Goal: Transaction & Acquisition: Purchase product/service

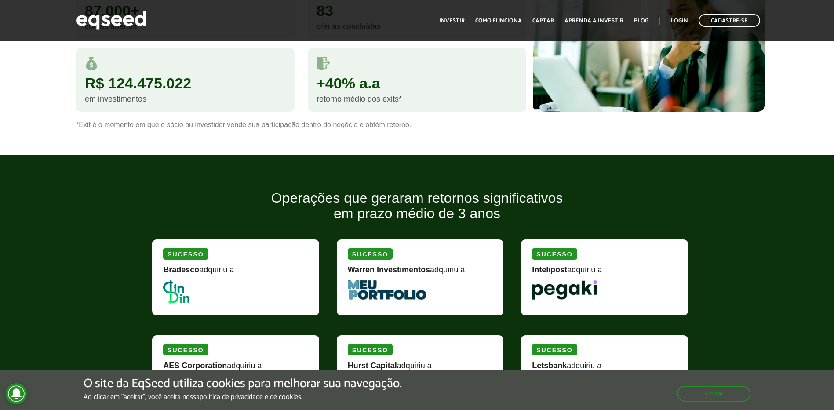
scroll to position [953, 0]
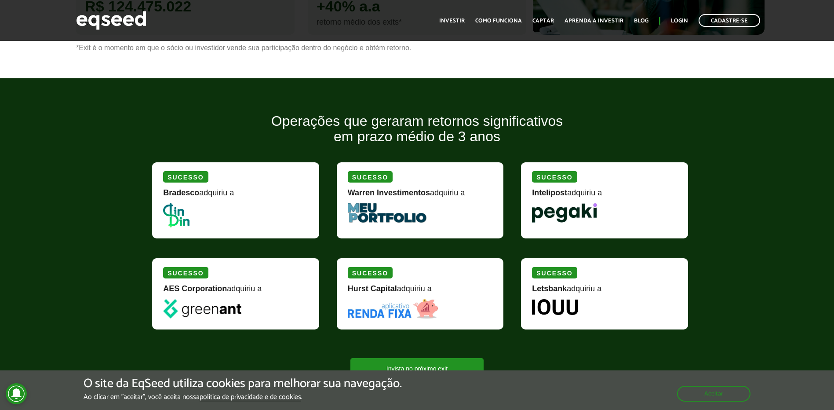
click at [386, 201] on div "Warren Investimentos adquiriu a" at bounding box center [420, 196] width 145 height 15
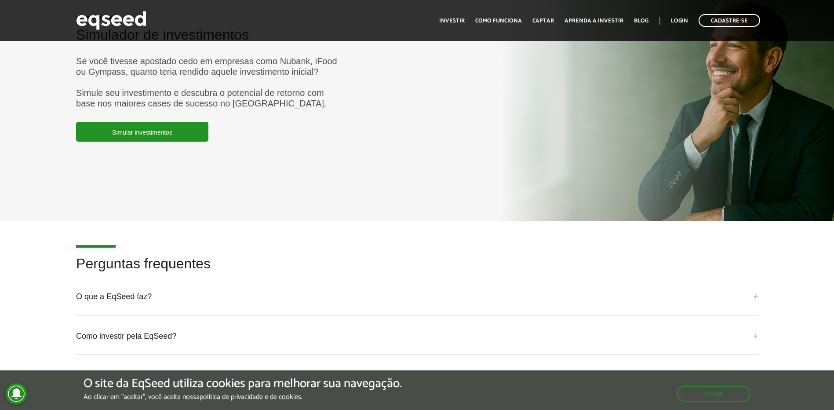
scroll to position [2145, 0]
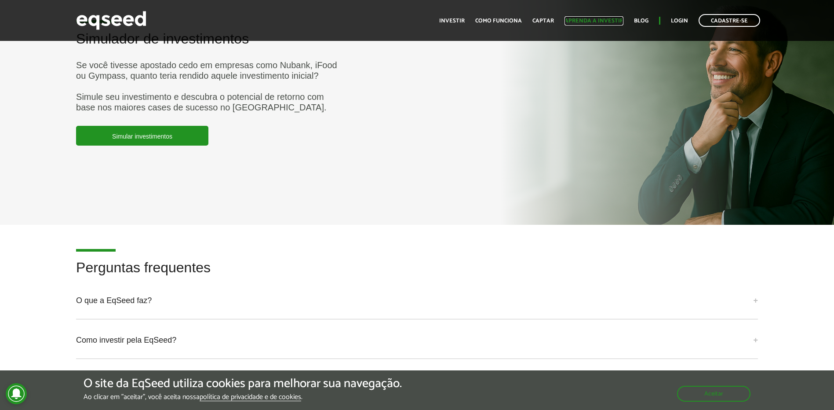
click at [577, 22] on link "Aprenda a investir" at bounding box center [594, 21] width 59 height 6
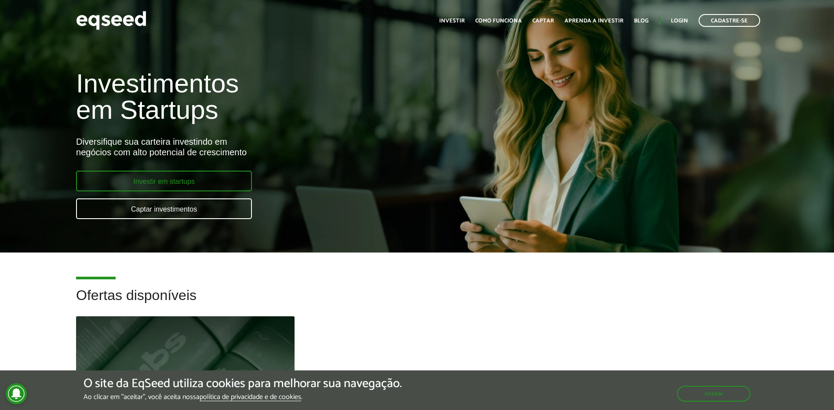
click at [192, 186] on link "Investir em startups" at bounding box center [164, 181] width 176 height 21
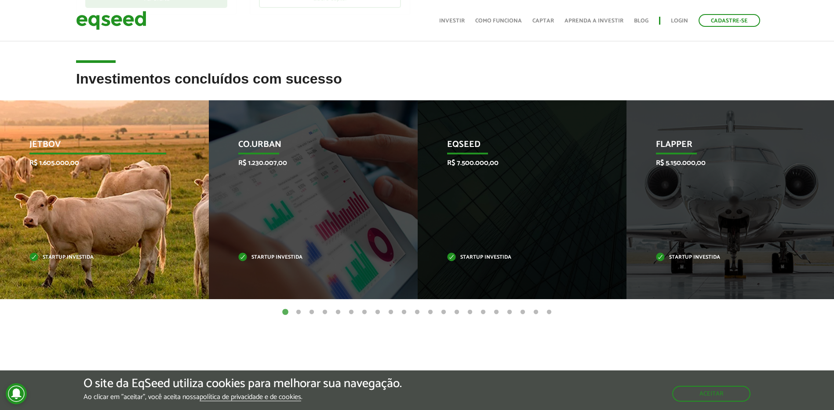
scroll to position [304, 0]
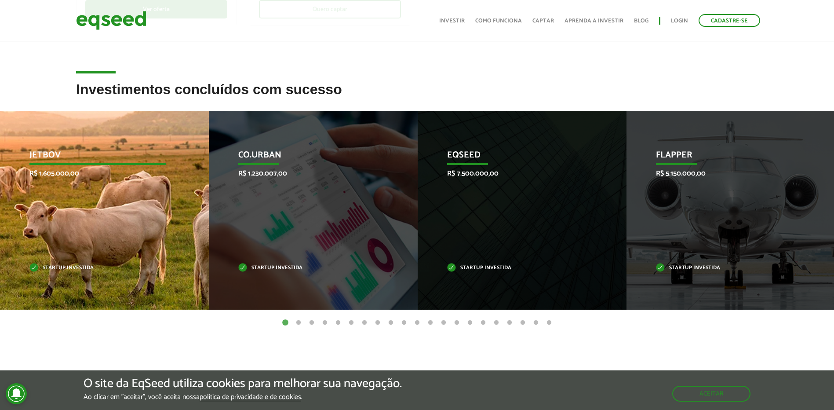
click at [90, 214] on div "JetBov R$ 1.605.000,00 Startup investida" at bounding box center [98, 210] width 196 height 199
click at [55, 151] on p "JetBov" at bounding box center [97, 157] width 137 height 15
click at [118, 135] on div "JetBov R$ 1.605.000,00 Startup investida" at bounding box center [98, 210] width 196 height 199
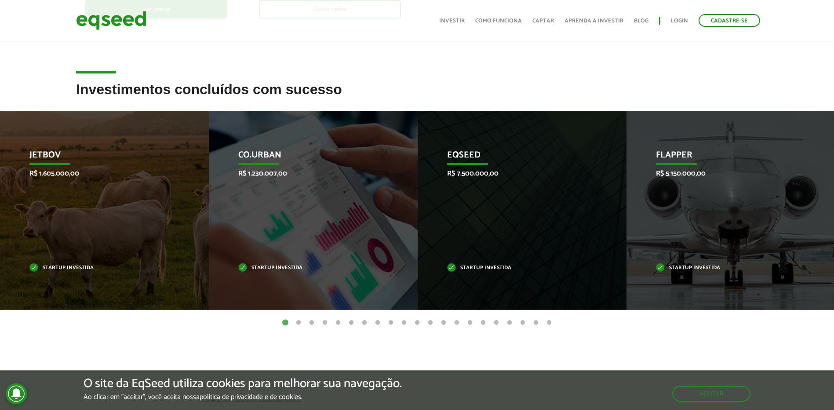
click at [298, 320] on button "2" at bounding box center [298, 322] width 9 height 9
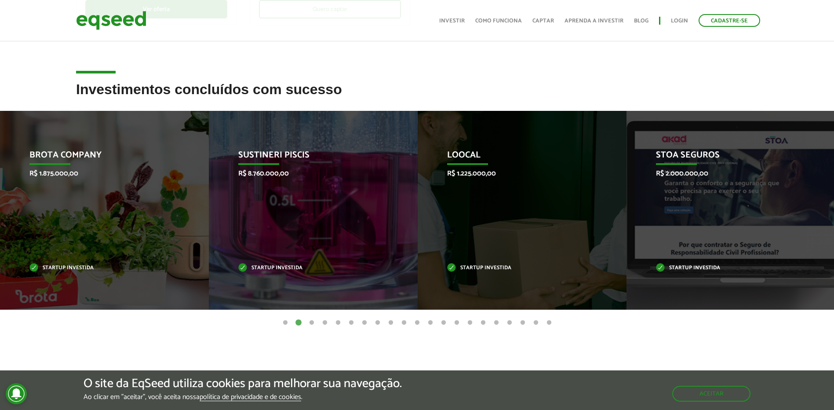
click at [312, 324] on button "3" at bounding box center [311, 322] width 9 height 9
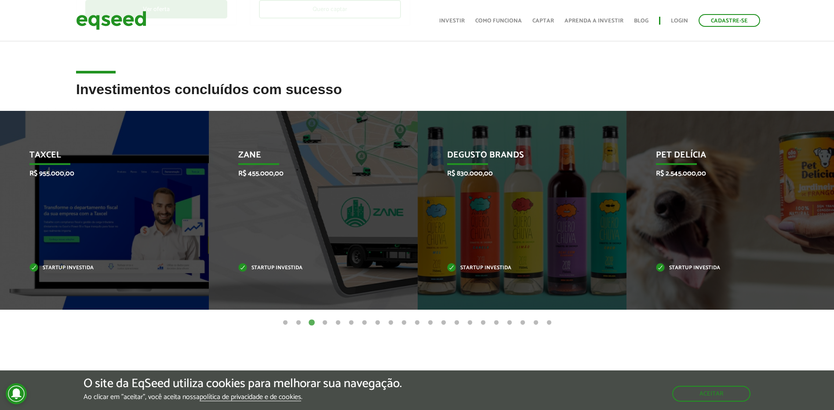
click at [323, 321] on button "4" at bounding box center [325, 322] width 9 height 9
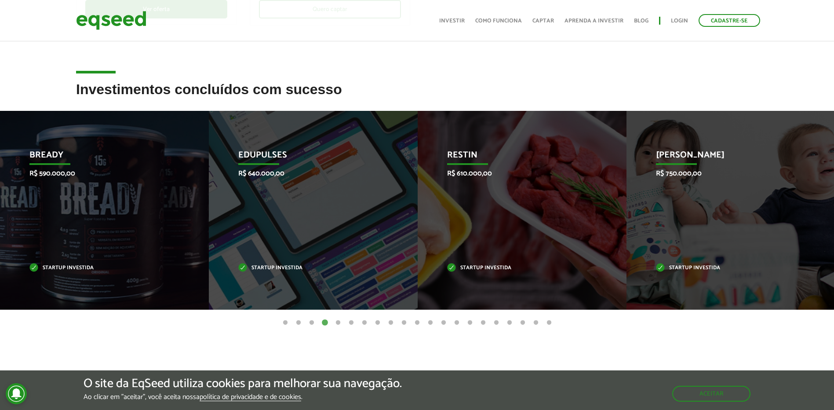
click at [339, 321] on button "5" at bounding box center [338, 322] width 9 height 9
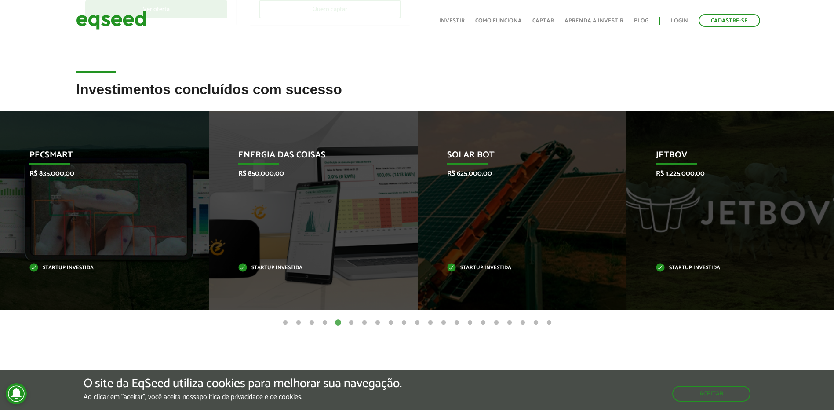
click at [354, 321] on button "6" at bounding box center [351, 322] width 9 height 9
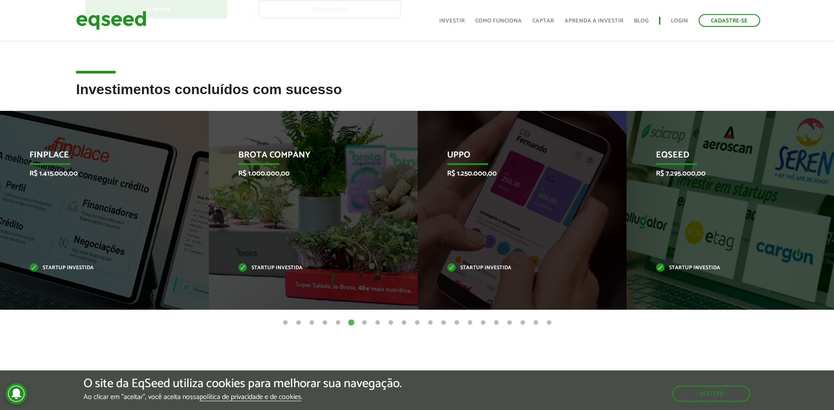
click at [366, 321] on button "7" at bounding box center [364, 322] width 9 height 9
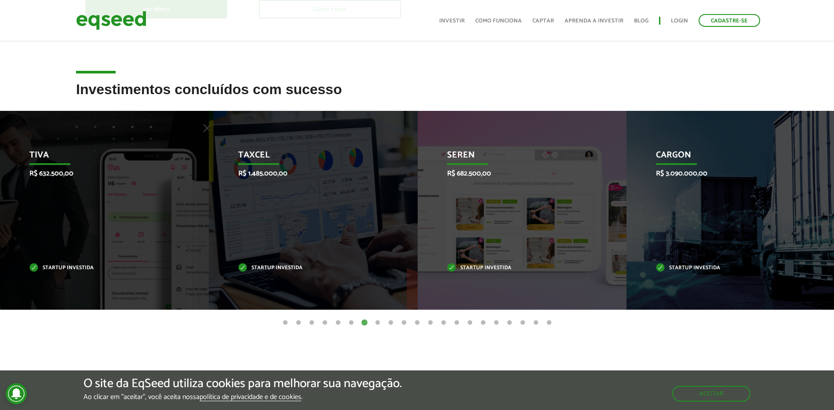
click at [379, 323] on button "8" at bounding box center [377, 322] width 9 height 9
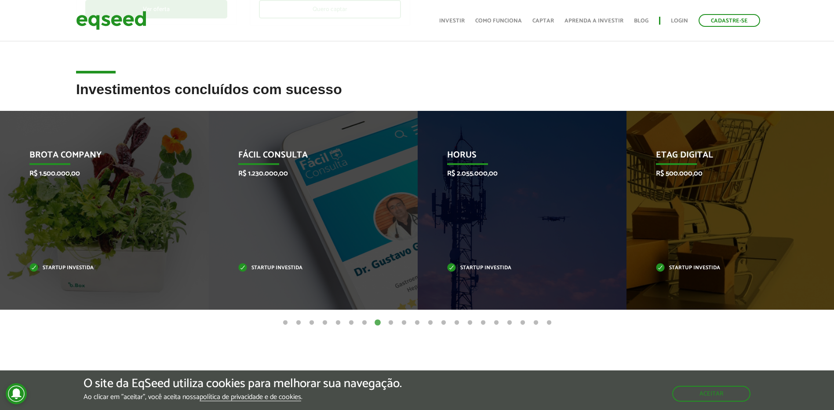
click at [390, 323] on button "9" at bounding box center [391, 322] width 9 height 9
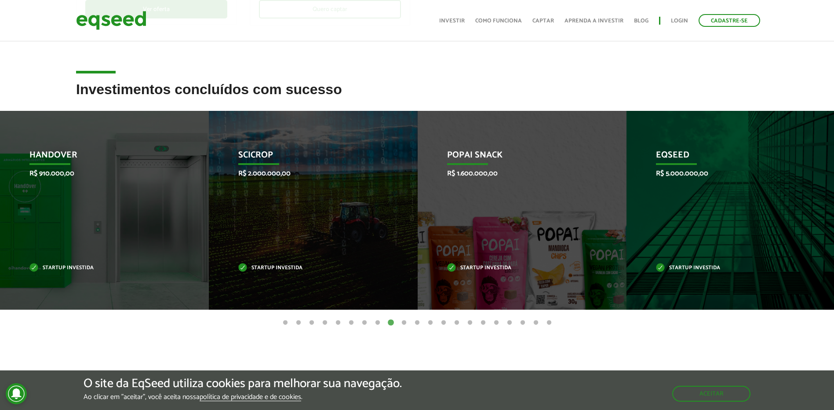
click at [404, 322] on button "10" at bounding box center [404, 322] width 9 height 9
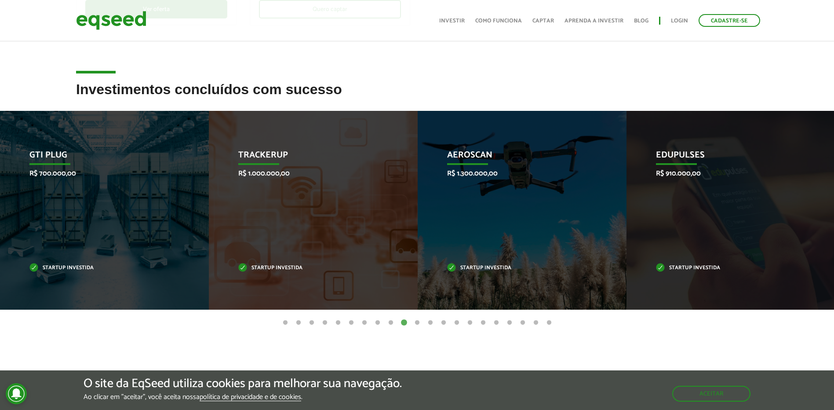
click at [418, 322] on button "11" at bounding box center [417, 322] width 9 height 9
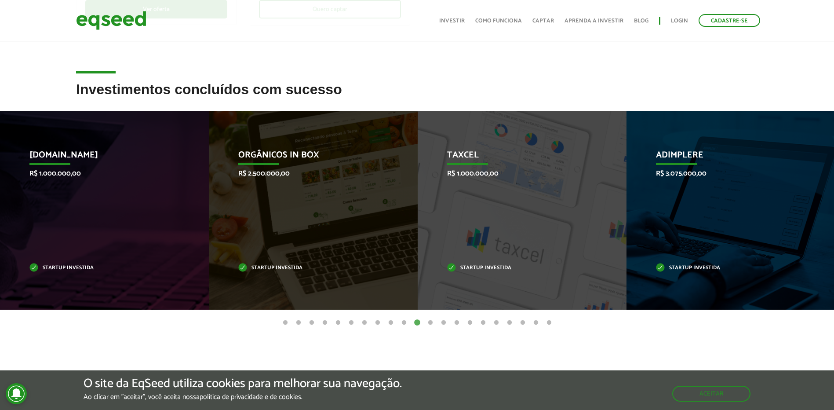
click at [431, 323] on button "12" at bounding box center [430, 322] width 9 height 9
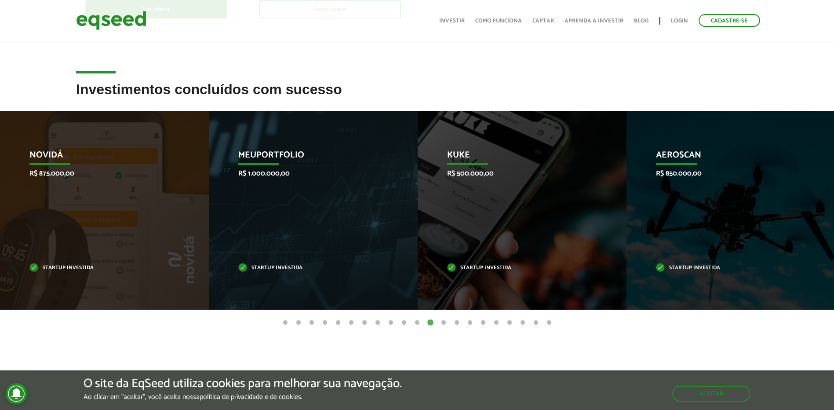
click at [443, 322] on button "13" at bounding box center [443, 322] width 9 height 9
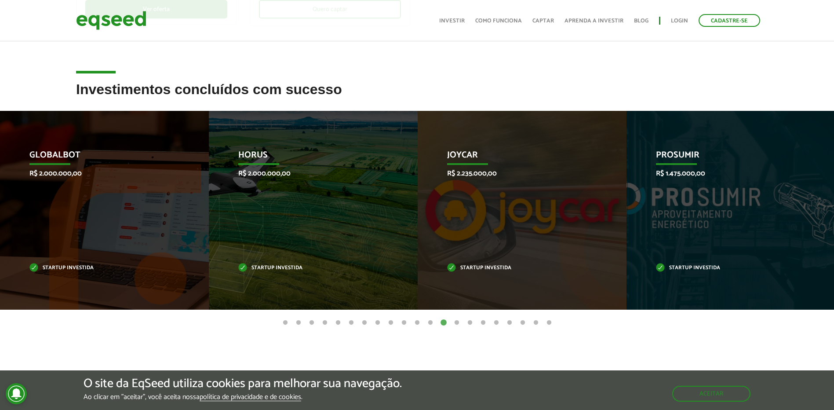
click at [457, 321] on button "14" at bounding box center [456, 322] width 9 height 9
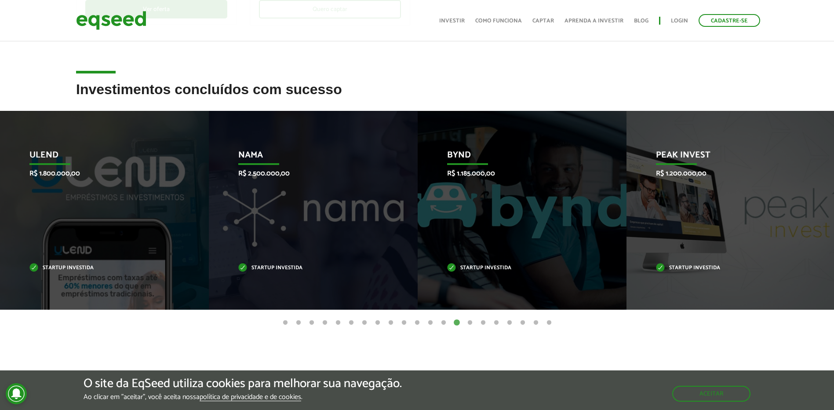
click at [471, 324] on button "15" at bounding box center [470, 322] width 9 height 9
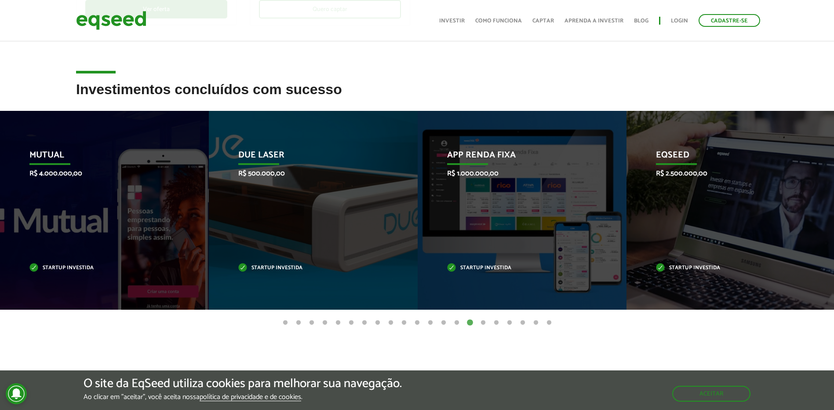
click at [483, 323] on button "16" at bounding box center [483, 322] width 9 height 9
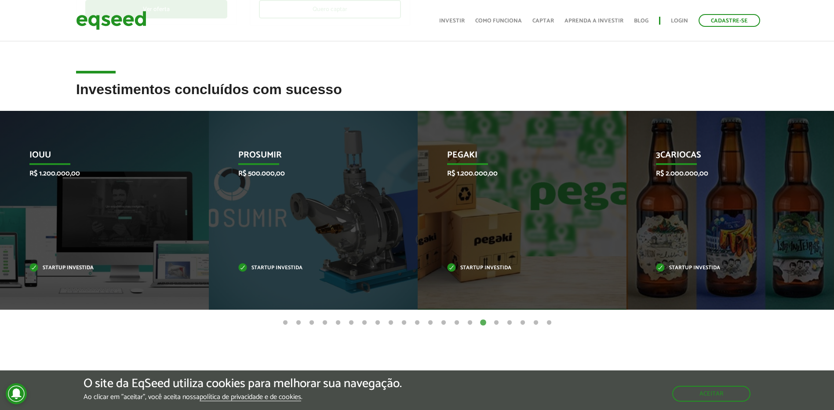
click at [497, 321] on button "17" at bounding box center [496, 322] width 9 height 9
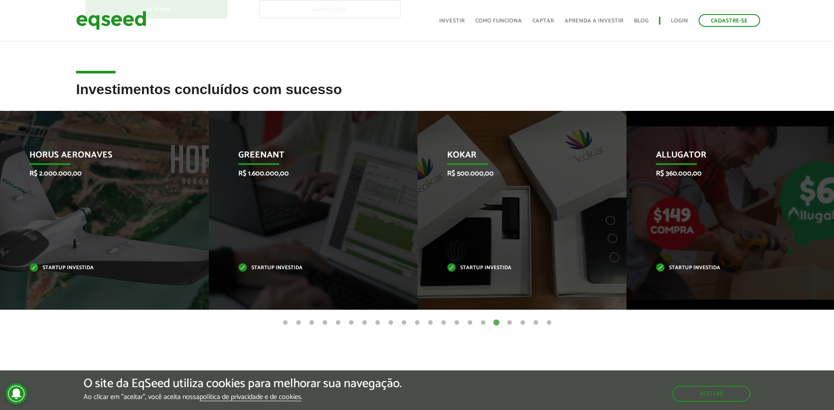
click at [510, 321] on button "18" at bounding box center [509, 322] width 9 height 9
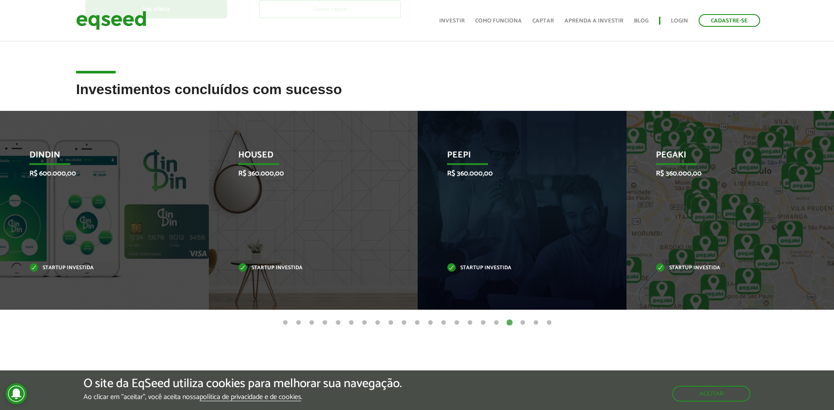
click at [522, 322] on button "19" at bounding box center [522, 322] width 9 height 9
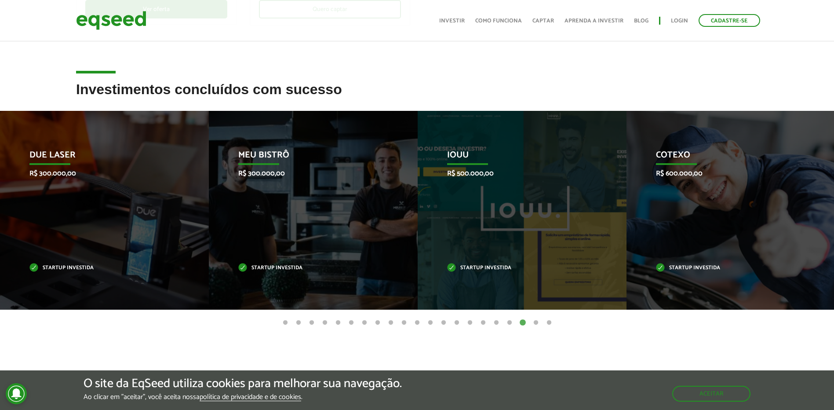
click at [538, 321] on button "20" at bounding box center [536, 322] width 9 height 9
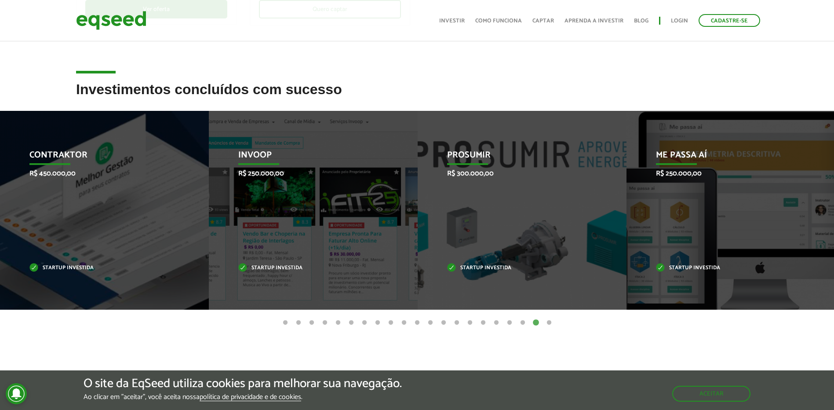
click at [550, 321] on button "21" at bounding box center [549, 322] width 9 height 9
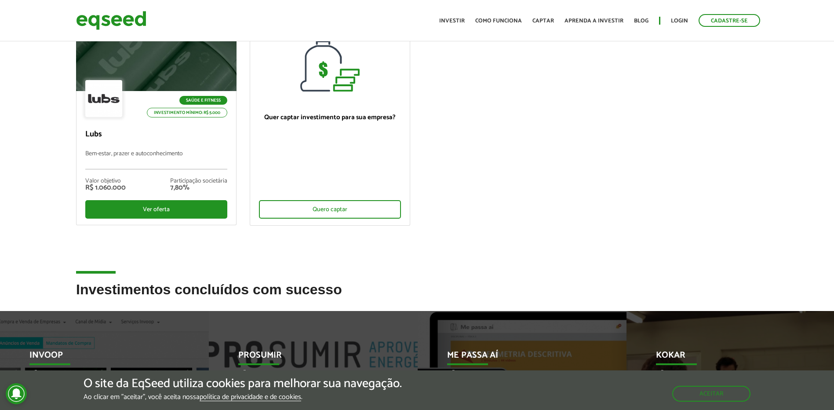
scroll to position [0, 0]
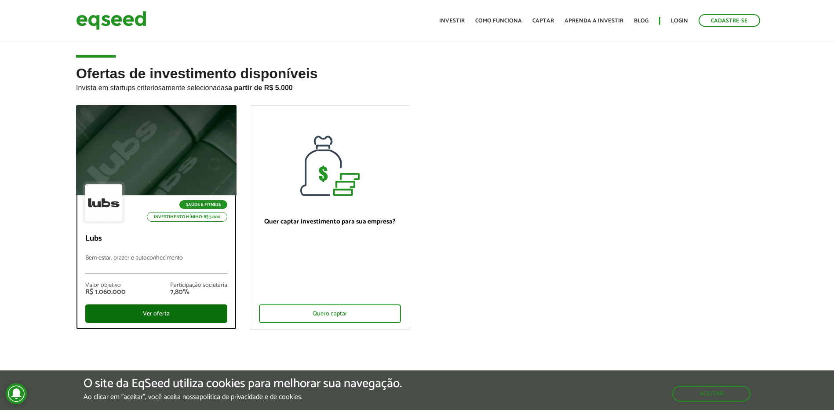
click at [207, 317] on div "Ver oferta" at bounding box center [156, 313] width 142 height 18
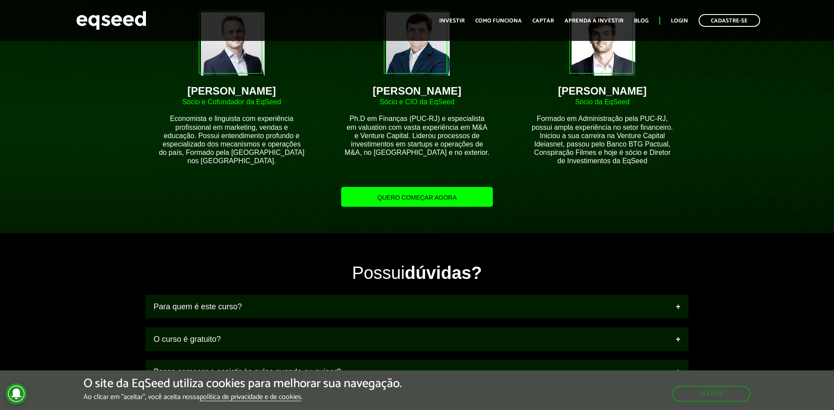
scroll to position [764, 0]
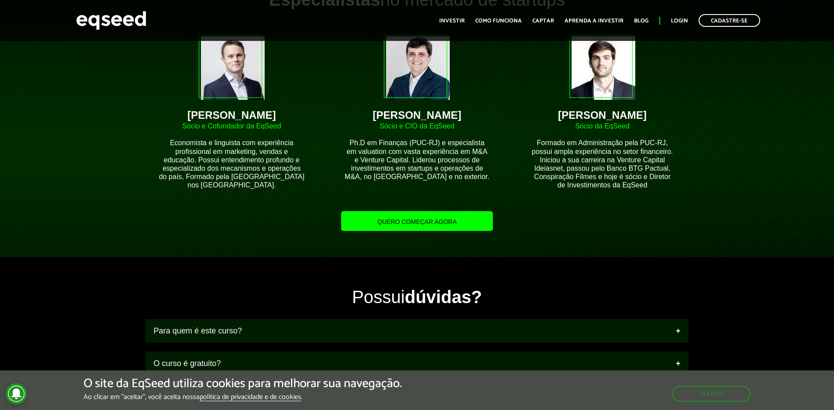
click at [398, 218] on link "Quero começar agora" at bounding box center [416, 221] width 151 height 20
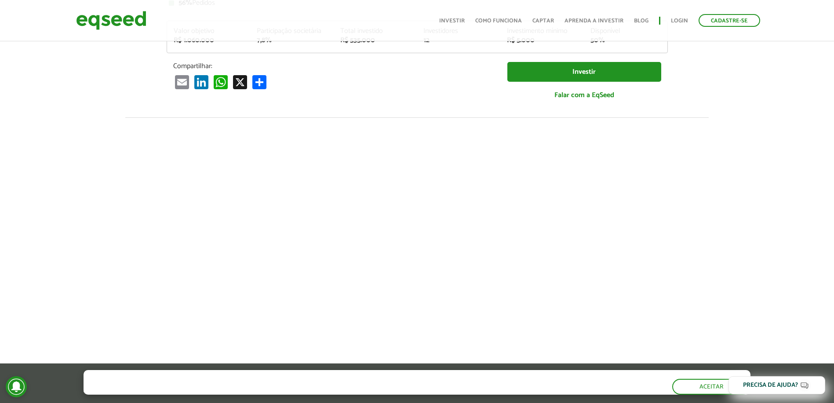
scroll to position [293, 0]
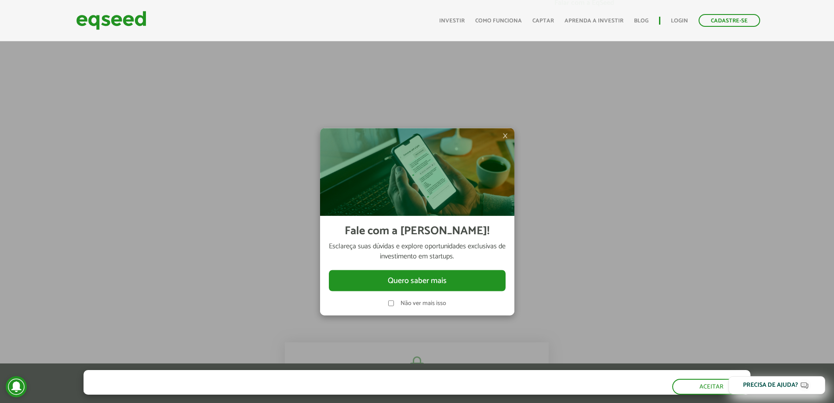
click at [571, 150] on div at bounding box center [417, 201] width 834 height 403
click at [507, 137] on span "×" at bounding box center [505, 135] width 5 height 11
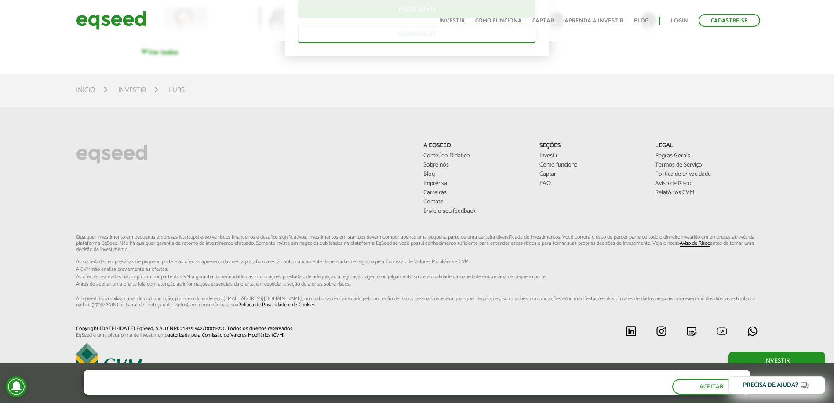
scroll to position [2064, 0]
